Goal: Book appointment/travel/reservation

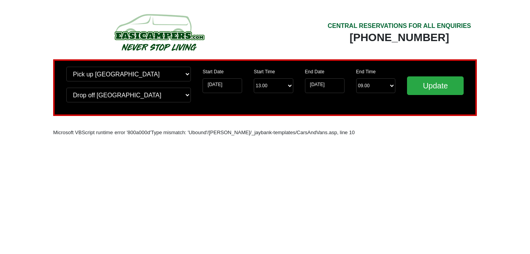
click at [452, 88] on input "Update" at bounding box center [435, 85] width 57 height 19
click at [433, 90] on input "Update" at bounding box center [435, 85] width 57 height 19
click at [430, 81] on input "Update" at bounding box center [435, 85] width 57 height 19
